Goal: Task Accomplishment & Management: Use online tool/utility

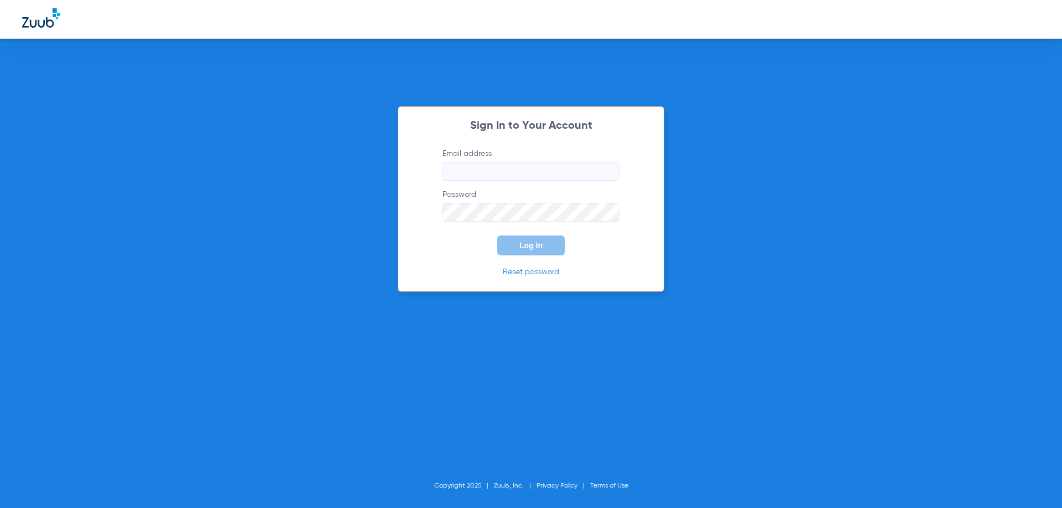
click at [465, 175] on input "Email address" at bounding box center [530, 171] width 177 height 19
click at [556, 173] on input "Email address Required" at bounding box center [530, 171] width 177 height 19
paste input "[EMAIL_ADDRESS][DOMAIN_NAME]"
type input "[EMAIL_ADDRESS][DOMAIN_NAME]"
click at [497, 236] on button "Log In" at bounding box center [530, 246] width 67 height 20
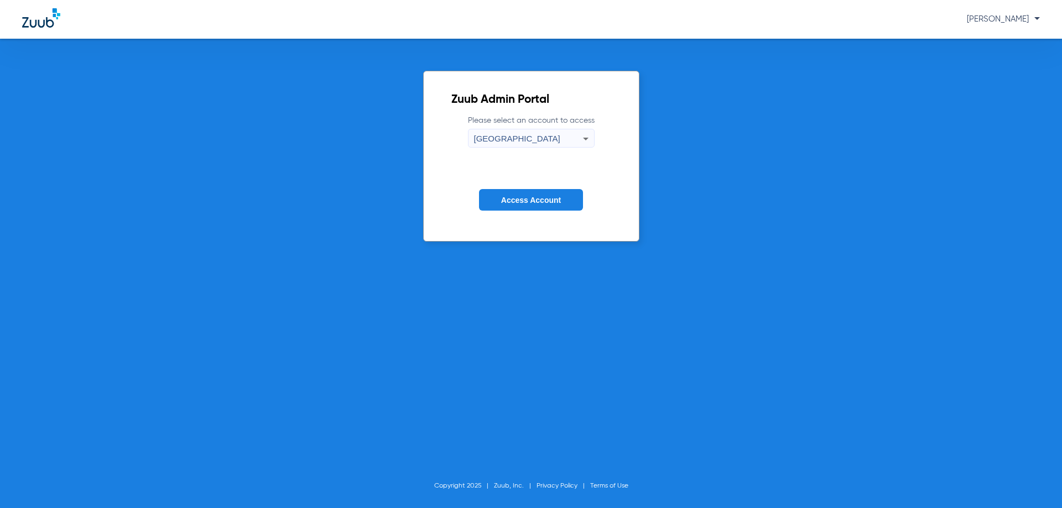
click at [489, 204] on button "Access Account" at bounding box center [531, 200] width 104 height 22
